Goal: Information Seeking & Learning: Understand process/instructions

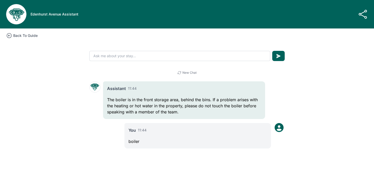
click at [11, 37] on icon at bounding box center [9, 35] width 5 height 5
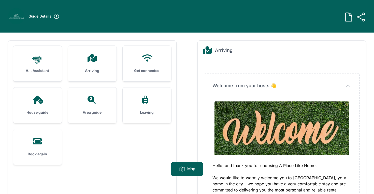
click at [43, 107] on div "House guide" at bounding box center [37, 105] width 49 height 36
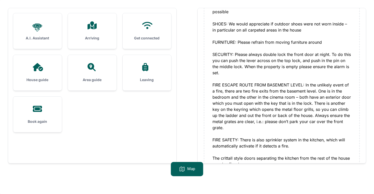
scroll to position [204, 0]
click at [49, 40] on h3 "A.I. Assistant" at bounding box center [37, 38] width 32 height 5
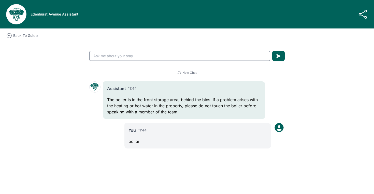
click at [126, 57] on input "text" at bounding box center [179, 56] width 181 height 10
type input "alarm"
click at [272, 51] on button "submit" at bounding box center [278, 56] width 12 height 10
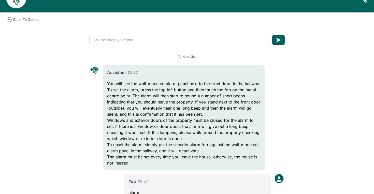
scroll to position [22, 0]
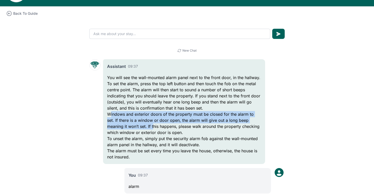
drag, startPoint x: 110, startPoint y: 115, endPoint x: 131, endPoint y: 124, distance: 23.5
click at [132, 124] on p "Windows and exterior doors of the property must be closed for the alarm to set.…" at bounding box center [184, 123] width 154 height 24
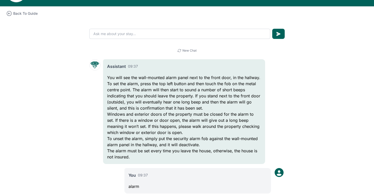
click at [154, 125] on p "Windows and exterior doors of the property must be closed for the alarm to set.…" at bounding box center [184, 123] width 154 height 24
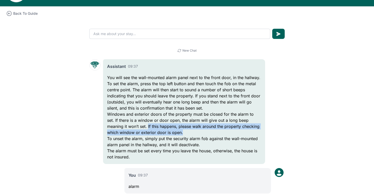
drag, startPoint x: 127, startPoint y: 125, endPoint x: 174, endPoint y: 133, distance: 47.5
click at [174, 133] on p "Windows and exterior doors of the property must be closed for the alarm to set.…" at bounding box center [184, 123] width 154 height 24
drag, startPoint x: 126, startPoint y: 125, endPoint x: 175, endPoint y: 134, distance: 49.5
click at [175, 134] on p "Windows and exterior doors of the property must be closed for the alarm to set.…" at bounding box center [184, 123] width 154 height 24
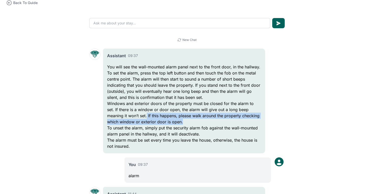
scroll to position [39, 0]
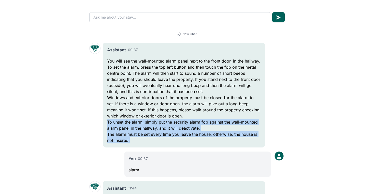
drag, startPoint x: 107, startPoint y: 121, endPoint x: 143, endPoint y: 139, distance: 40.2
click at [143, 139] on div "Assistant 09:37 You will see the wall-mounted alarm panel next to the front doo…" at bounding box center [184, 95] width 162 height 105
click at [143, 139] on p "The alarm must be set every time you leave the house, otherwise, the house is n…" at bounding box center [184, 137] width 154 height 12
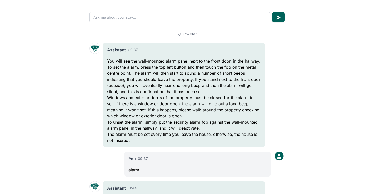
scroll to position [0, 0]
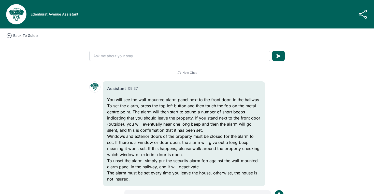
click at [15, 37] on h3 "Back To Guide" at bounding box center [25, 35] width 24 height 5
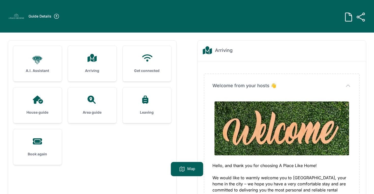
click at [52, 97] on div at bounding box center [37, 100] width 32 height 8
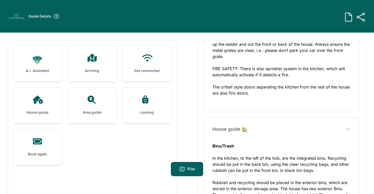
scroll to position [309, 0]
click at [31, 108] on div "House guide" at bounding box center [37, 105] width 49 height 36
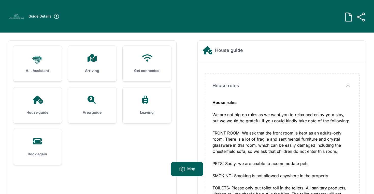
click at [13, 87] on link "House guide" at bounding box center [37, 105] width 49 height 36
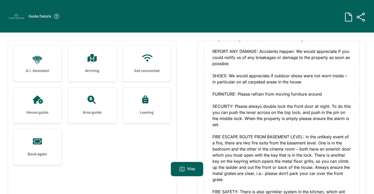
click at [31, 64] on div ".cls-1 { stroke-width: 0px; }" at bounding box center [37, 60] width 32 height 12
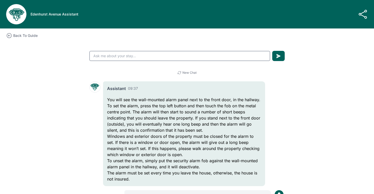
click at [194, 56] on input "text" at bounding box center [179, 56] width 181 height 10
type input "alarm"
click at [272, 51] on button "submit" at bounding box center [278, 56] width 12 height 10
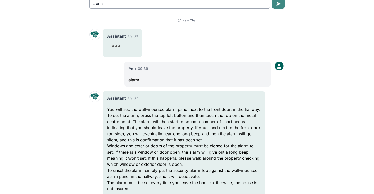
scroll to position [56, 0]
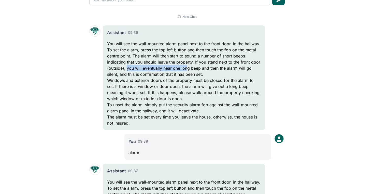
drag, startPoint x: 126, startPoint y: 69, endPoint x: 186, endPoint y: 70, distance: 59.8
click at [187, 70] on p "You will see the wall-mounted alarm panel next to the front door, in the hallwa…" at bounding box center [184, 59] width 154 height 37
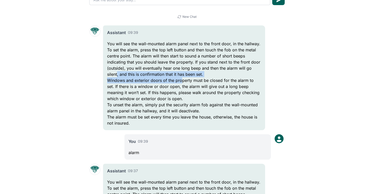
drag, startPoint x: 117, startPoint y: 75, endPoint x: 181, endPoint y: 79, distance: 64.3
click at [182, 79] on div "Assistant 09:39 You will see the wall-mounted alarm panel next to the front doo…" at bounding box center [184, 77] width 162 height 105
click at [180, 81] on p "Windows and exterior doors of the property must be closed for the alarm to set.…" at bounding box center [184, 89] width 154 height 24
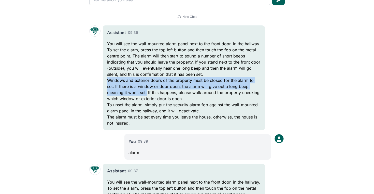
drag, startPoint x: 125, startPoint y: 94, endPoint x: 104, endPoint y: 82, distance: 24.5
click at [104, 82] on div "Assistant 09:39 You will see the wall-mounted alarm panel next to the front doo…" at bounding box center [184, 77] width 162 height 105
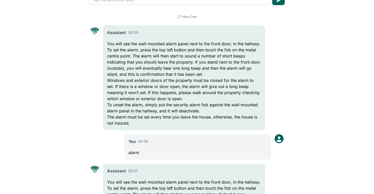
click at [122, 103] on p "To unset the alarm, simply put the security alarm fob against the wall-mounted …" at bounding box center [184, 108] width 154 height 12
drag, startPoint x: 147, startPoint y: 104, endPoint x: 205, endPoint y: 103, distance: 57.7
click at [208, 104] on p "To unset the alarm, simply put the security alarm fob against the wall-mounted …" at bounding box center [184, 108] width 154 height 12
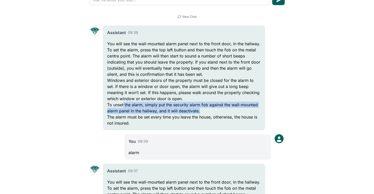
drag, startPoint x: 233, startPoint y: 108, endPoint x: 124, endPoint y: 105, distance: 109.7
click at [124, 105] on p "To unset the alarm, simply put the security alarm fob against the wall-mounted …" at bounding box center [184, 108] width 154 height 12
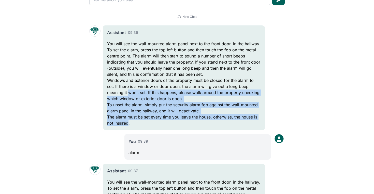
drag, startPoint x: 129, startPoint y: 125, endPoint x: 89, endPoint y: 93, distance: 50.8
click at [89, 93] on div ".cls-1 { stroke-width: 0px; } Assistant 09:39 You will see the wall-mounted ala…" at bounding box center [186, 77] width 195 height 105
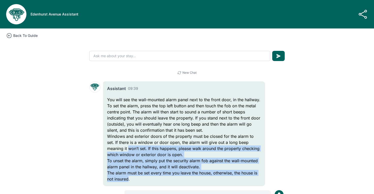
click at [9, 34] on icon at bounding box center [9, 36] width 6 height 6
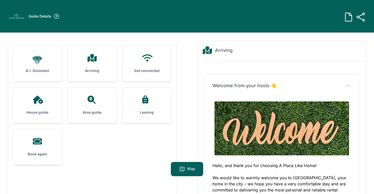
click at [108, 146] on ul ".cls-1 { stroke-width: 0px; } A.I. Assistant Arriving Get connected House guide" at bounding box center [92, 105] width 158 height 119
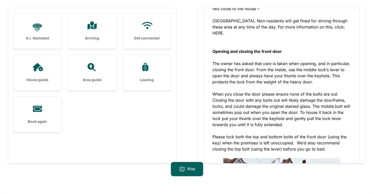
scroll to position [592, 0]
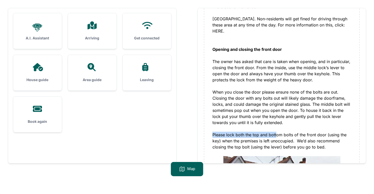
drag, startPoint x: 214, startPoint y: 136, endPoint x: 275, endPoint y: 136, distance: 61.3
click at [275, 136] on div "Please note: The alarm must be set every time you leave the house, otherwise th…" at bounding box center [281, 36] width 139 height 505
click at [309, 136] on div "Please note: The alarm must be set every time you leave the house, otherwise th…" at bounding box center [281, 36] width 139 height 505
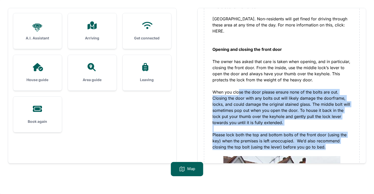
drag, startPoint x: 325, startPoint y: 146, endPoint x: 238, endPoint y: 91, distance: 103.0
click at [238, 92] on div "Please note: The alarm must be set every time you leave the house, otherwise th…" at bounding box center [281, 36] width 139 height 505
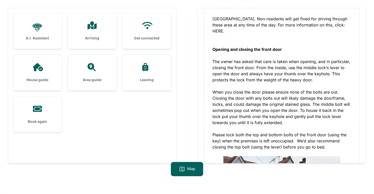
click at [256, 65] on div "Please note: The alarm must be set every time you leave the house, otherwise th…" at bounding box center [281, 36] width 139 height 505
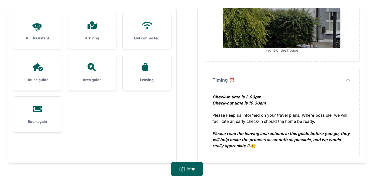
scroll to position [828, 0]
click at [95, 34] on div "Arriving" at bounding box center [92, 31] width 49 height 36
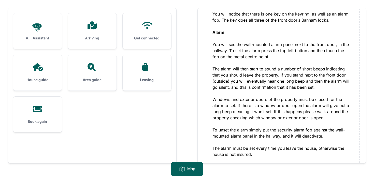
scroll to position [383, 0]
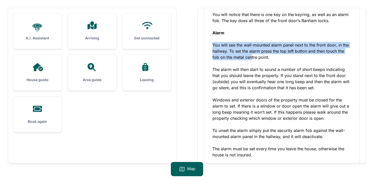
drag, startPoint x: 211, startPoint y: 46, endPoint x: 250, endPoint y: 55, distance: 39.5
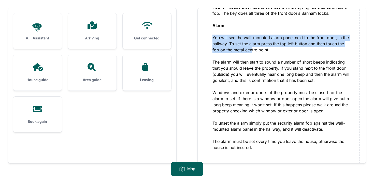
scroll to position [401, 0]
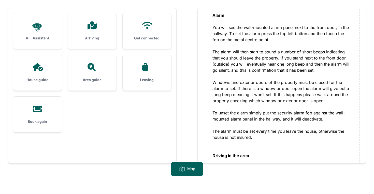
click at [197, 1] on div ".cls-1 { stroke-width: 0px; } A.I. Assistant Arriving Get connected House guide" at bounding box center [187, 97] width 374 height 194
